Goal: Information Seeking & Learning: Learn about a topic

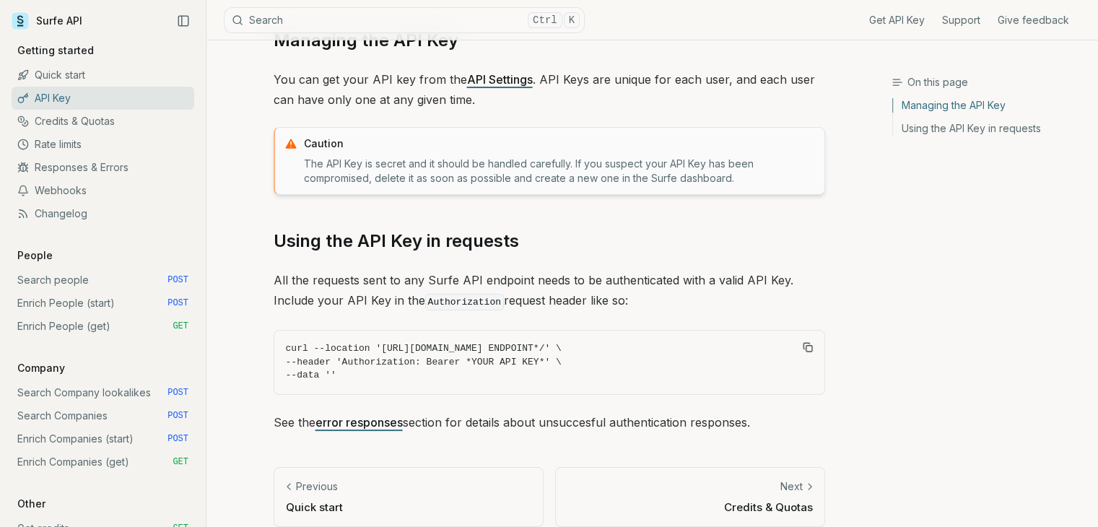
scroll to position [185, 0]
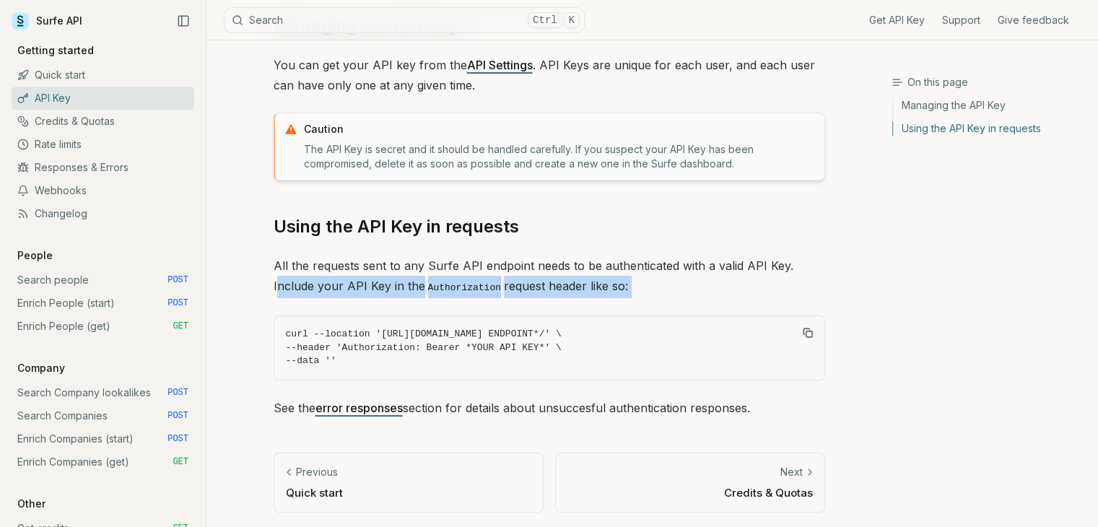
drag, startPoint x: 278, startPoint y: 284, endPoint x: 520, endPoint y: 297, distance: 242.2
click at [520, 297] on div "Managing the API Key You can get your API key from the API Settings . API Keys …" at bounding box center [550, 216] width 552 height 404
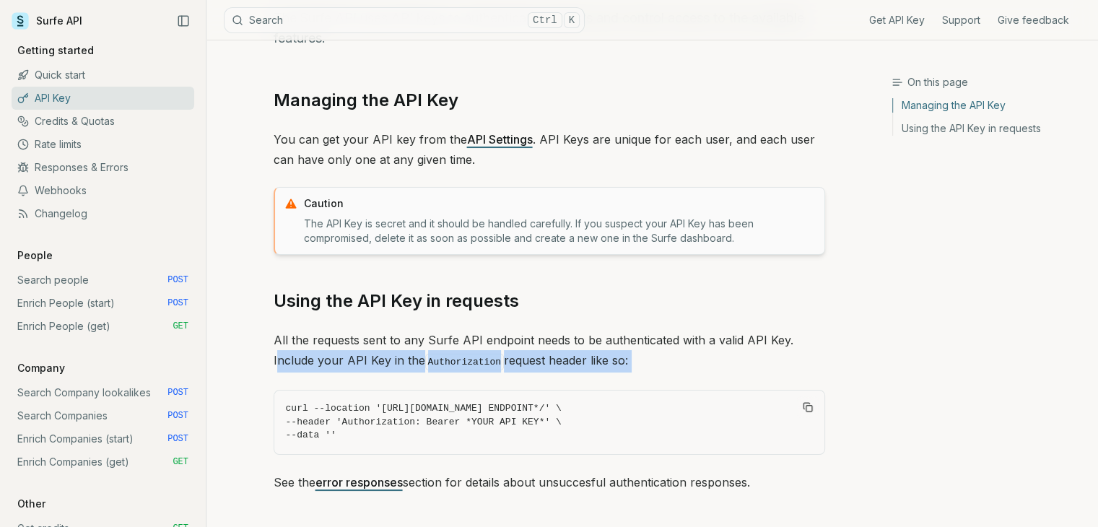
scroll to position [0, 0]
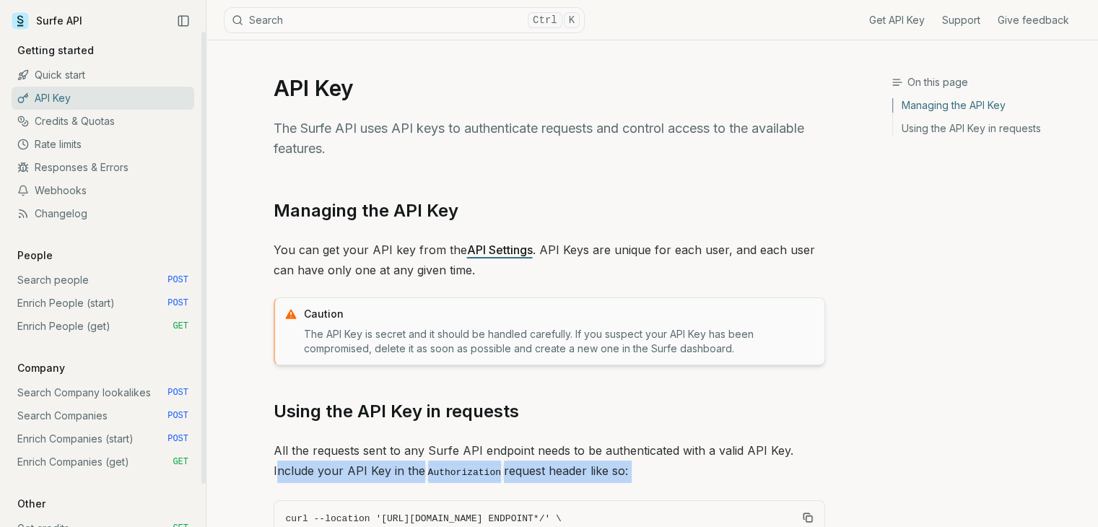
click at [108, 149] on link "Rate limits" at bounding box center [103, 144] width 183 height 23
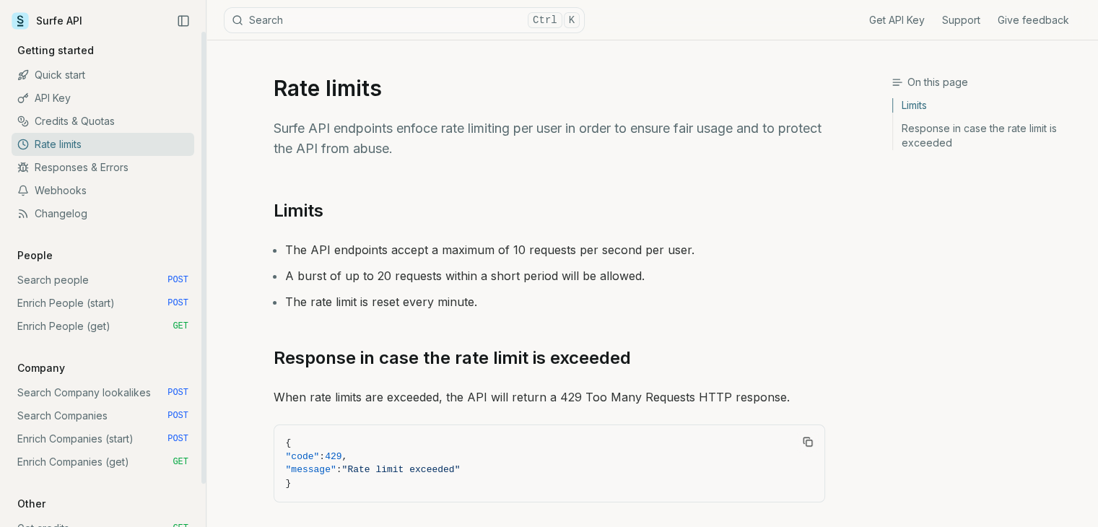
click at [113, 112] on link "Credits & Quotas" at bounding box center [103, 121] width 183 height 23
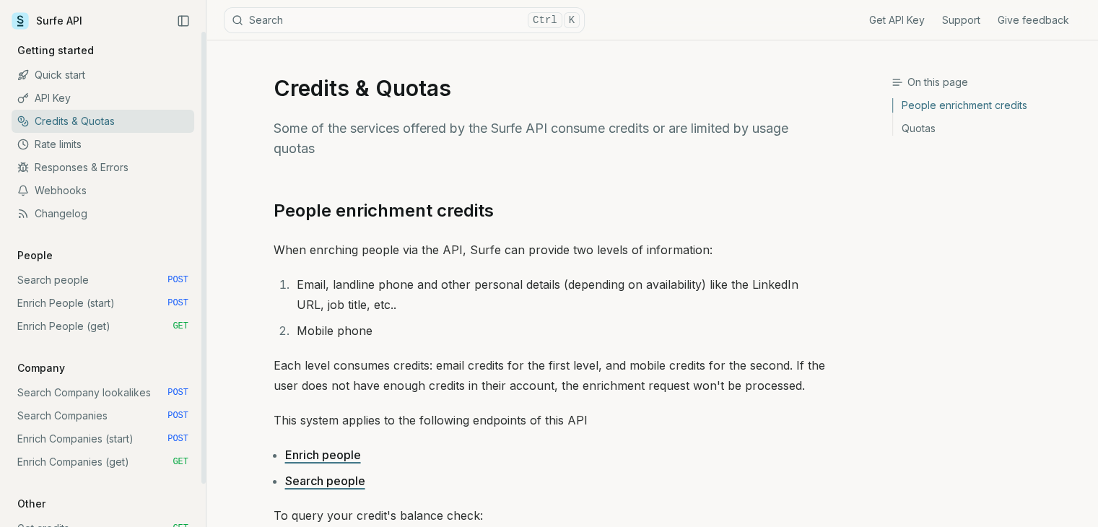
click at [65, 70] on link "Quick start" at bounding box center [103, 75] width 183 height 23
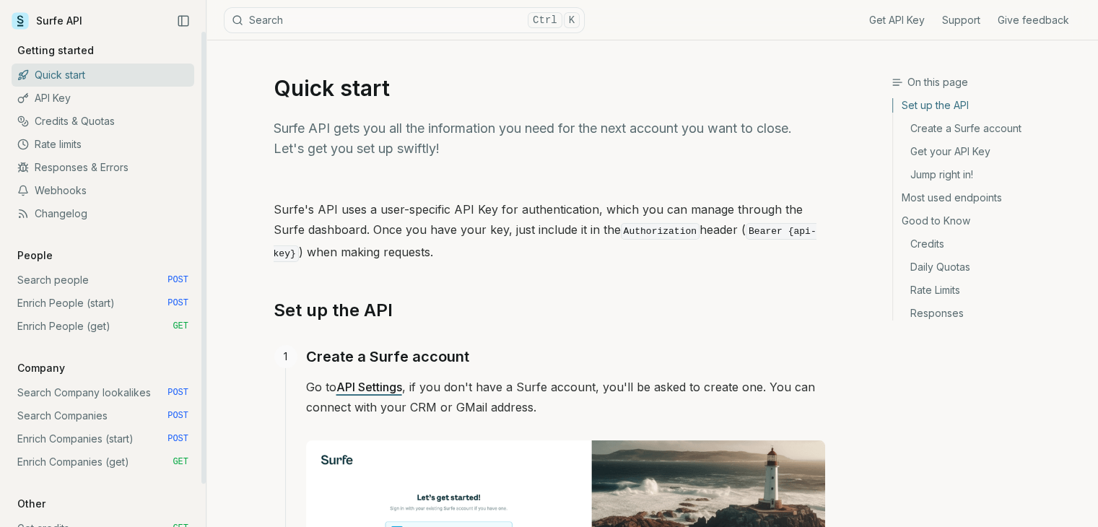
click at [84, 105] on link "API Key" at bounding box center [103, 98] width 183 height 23
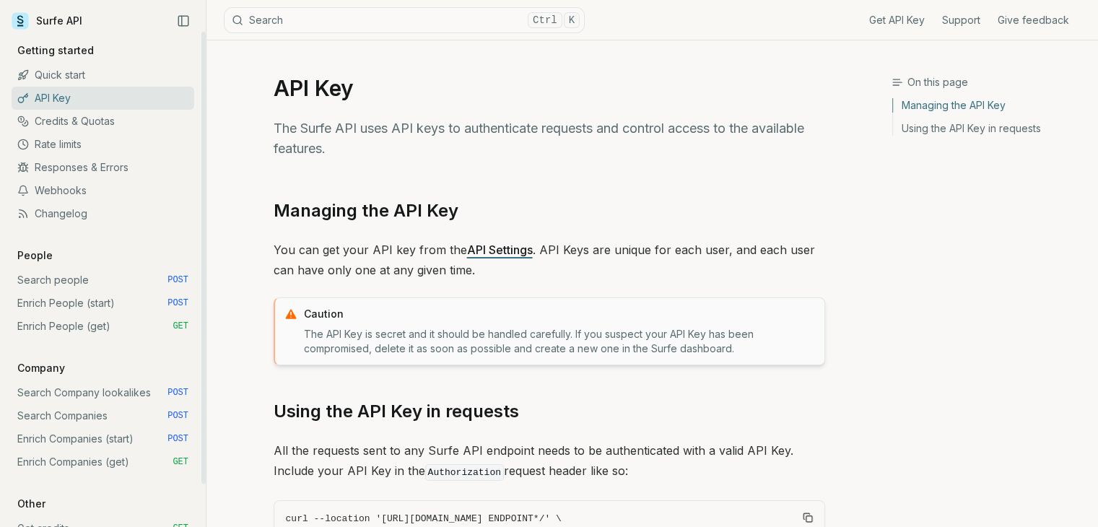
click at [38, 53] on p "Getting started" at bounding box center [56, 50] width 88 height 14
